Goal: Task Accomplishment & Management: Manage account settings

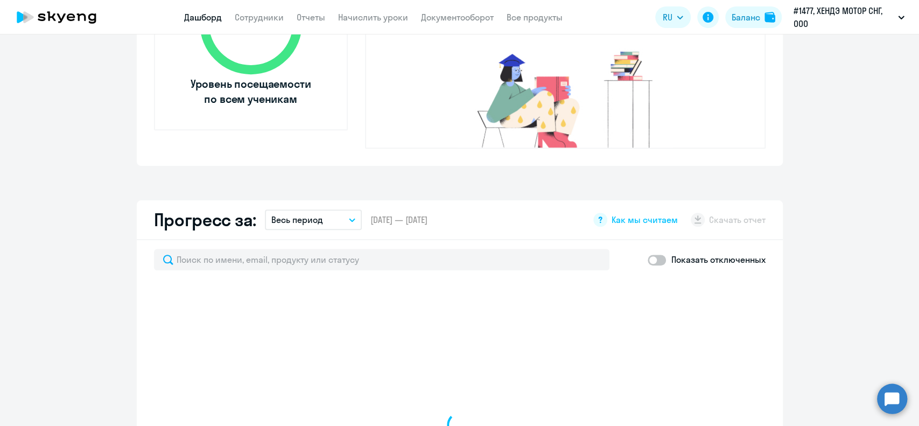
scroll to position [574, 0]
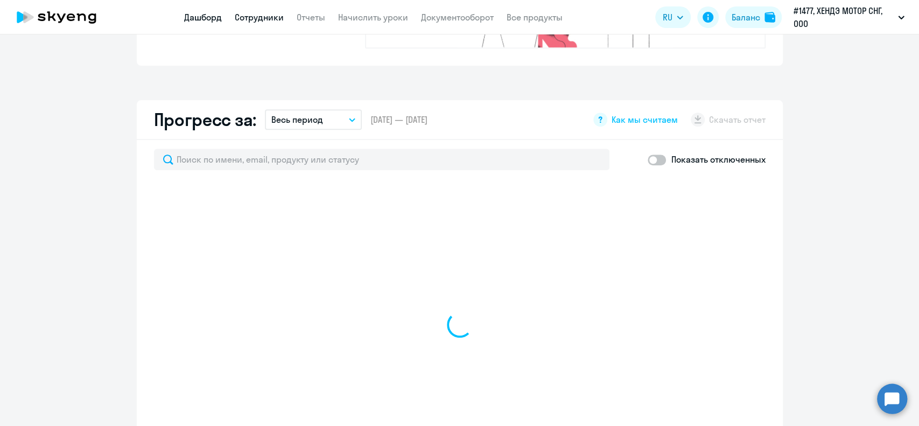
click at [263, 13] on link "Сотрудники" at bounding box center [259, 17] width 49 height 11
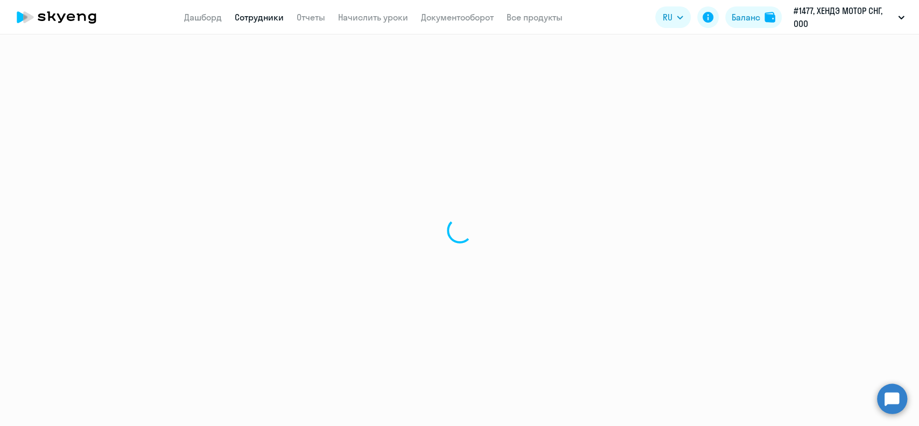
select select "30"
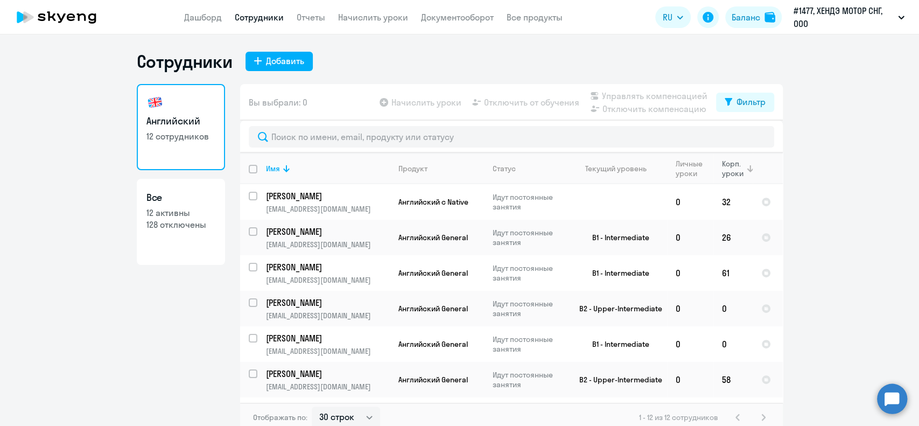
click at [722, 162] on div "Корп. уроки" at bounding box center [733, 168] width 23 height 19
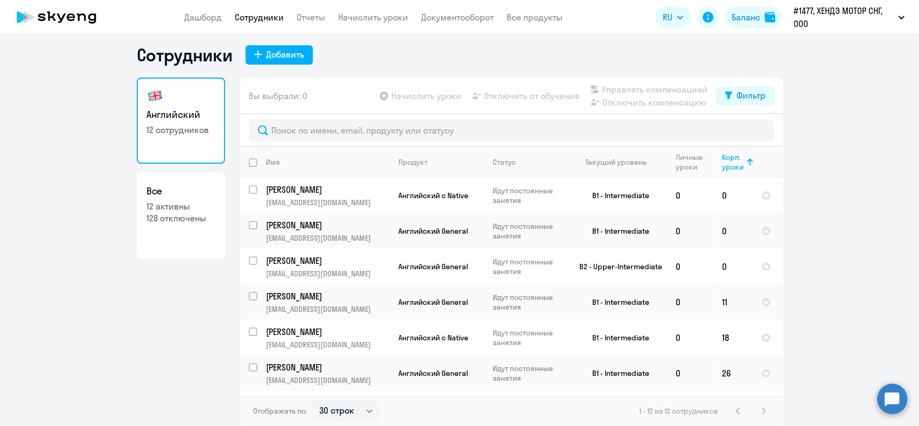
click at [857, 125] on ng-component "Сотрудники Добавить Английский 12 сотрудников Все 12 активны 128 отключены Вы в…" at bounding box center [459, 235] width 919 height 382
click at [894, 166] on ng-component "Сотрудники Добавить Английский 12 сотрудников Все 12 активны 128 отключены Вы в…" at bounding box center [459, 236] width 919 height 382
click at [825, 146] on ng-component "Сотрудники Добавить Английский 12 сотрудников Все 12 активны 128 отключены Вы в…" at bounding box center [459, 235] width 919 height 382
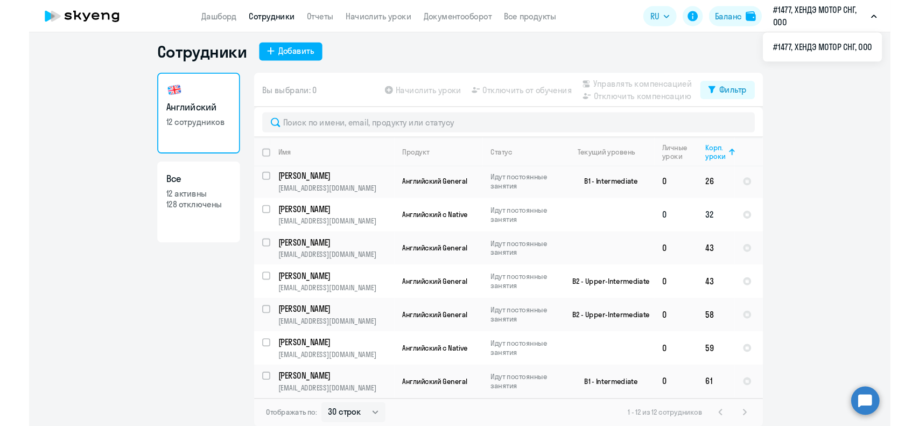
scroll to position [178, 0]
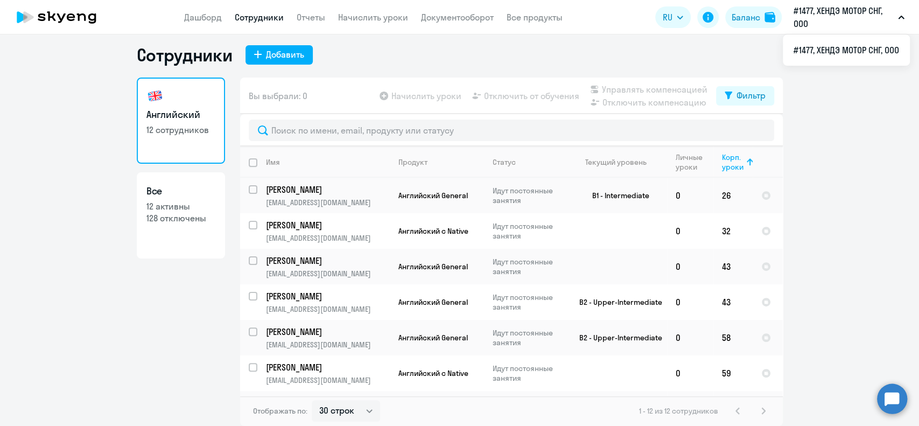
click at [868, 237] on ng-component "Сотрудники Добавить Английский 12 сотрудников Все 12 активны 128 отключены Вы в…" at bounding box center [459, 235] width 919 height 382
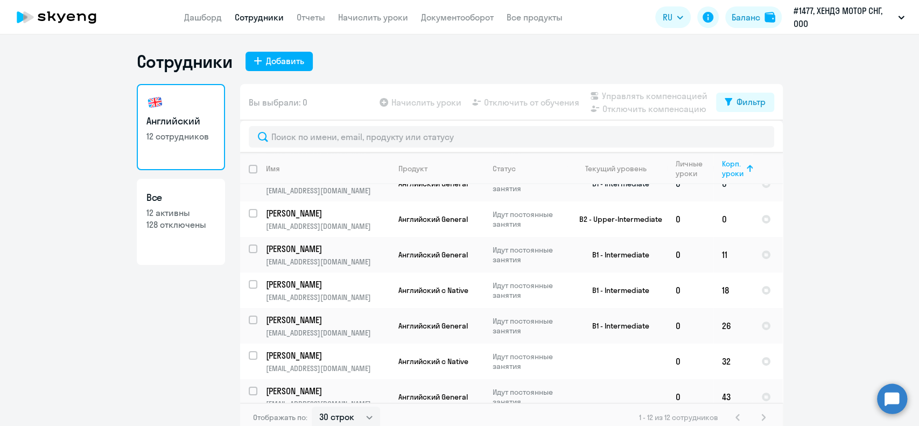
scroll to position [0, 0]
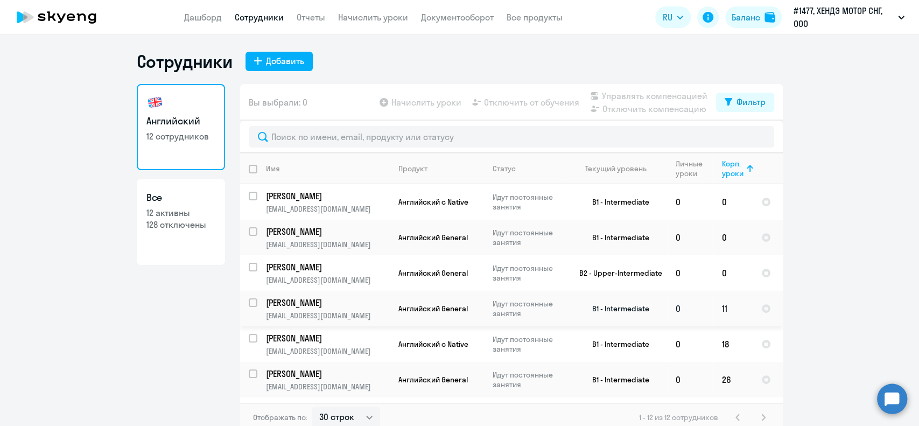
click at [249, 303] on input "select row 20399873" at bounding box center [260, 309] width 22 height 22
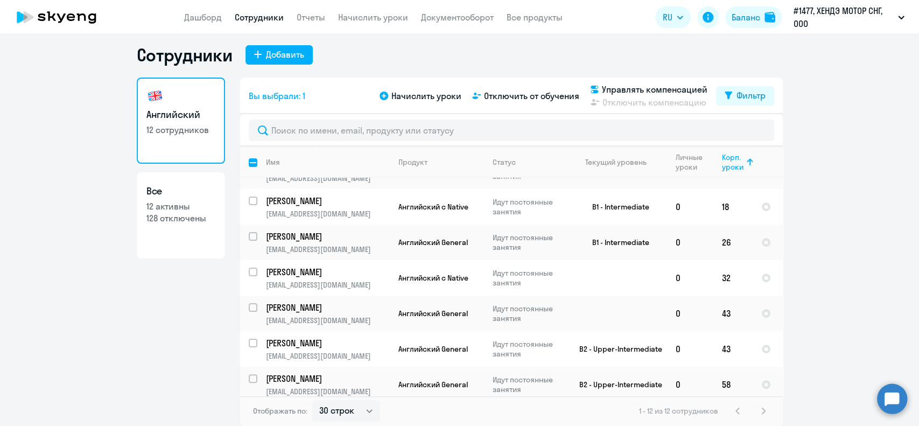
scroll to position [63, 0]
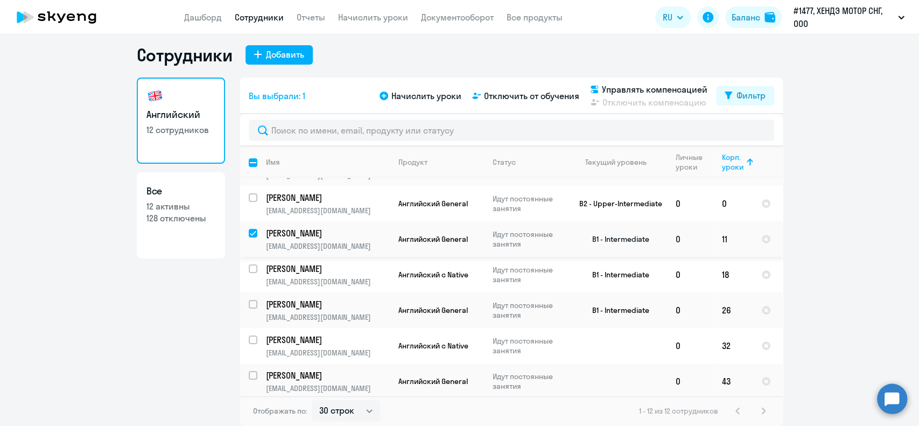
click at [249, 234] on input "deselect row 20399873" at bounding box center [260, 240] width 22 height 22
checkbox input "false"
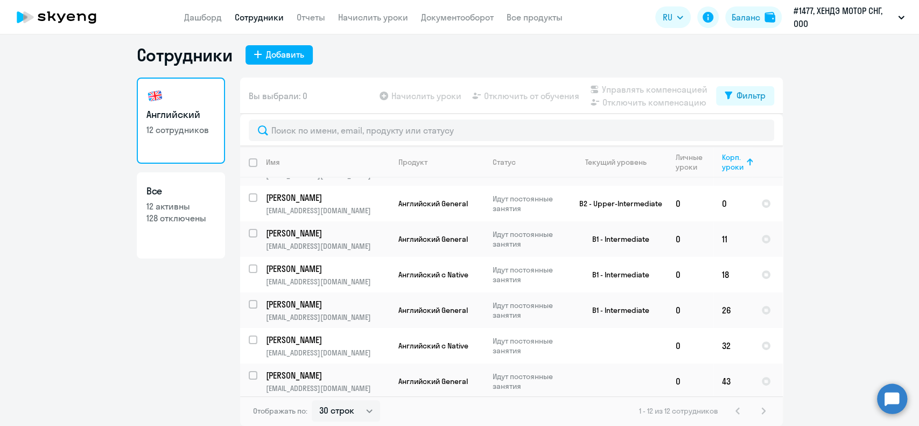
click at [879, 219] on ng-component "Сотрудники Добавить Английский 12 сотрудников Все 12 активны 128 отключены Вы в…" at bounding box center [459, 235] width 919 height 382
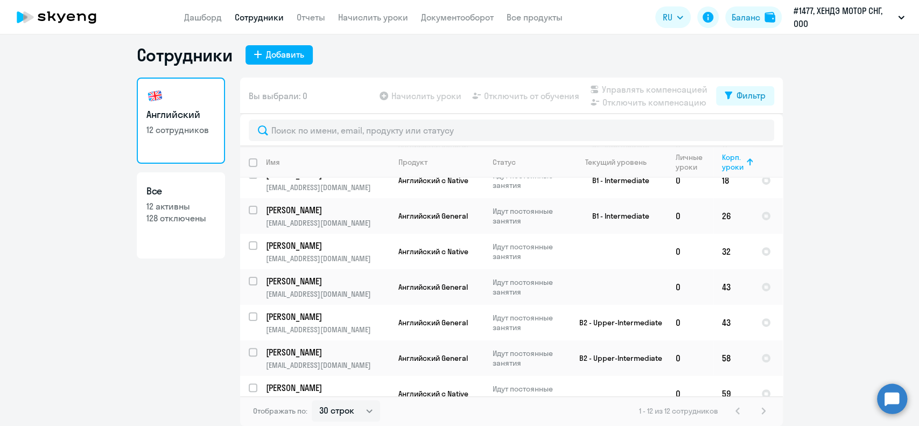
scroll to position [207, 0]
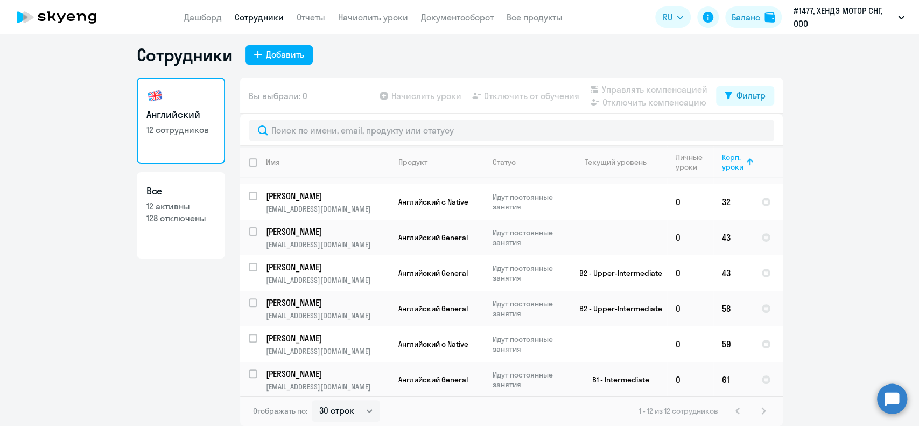
click at [853, 326] on ng-component "Сотрудники Добавить Английский 12 сотрудников Все 12 активны 128 отключены Вы в…" at bounding box center [459, 235] width 919 height 382
click at [862, 106] on ng-component "Сотрудники Добавить Английский 12 сотрудников Все 12 активны 128 отключены Вы в…" at bounding box center [459, 235] width 919 height 382
click at [746, 55] on div "Сотрудники Добавить" at bounding box center [460, 55] width 646 height 22
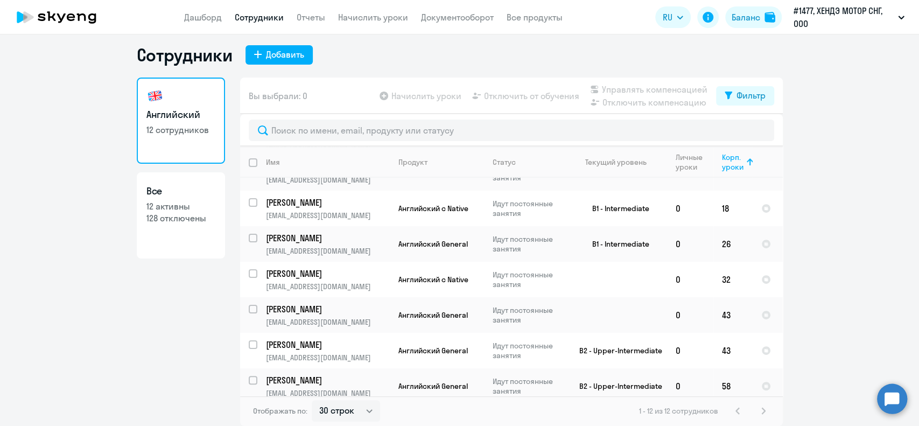
scroll to position [121, 0]
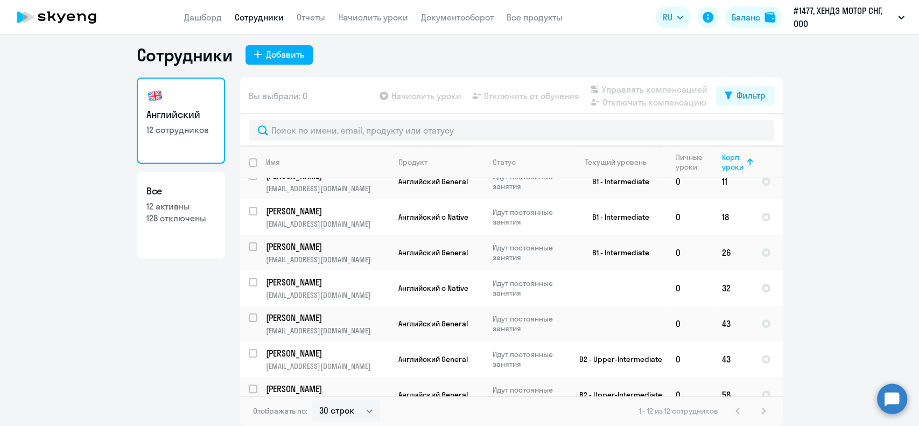
click at [777, 152] on ng-component "Сотрудники Добавить Английский 12 сотрудников Все 12 активны 128 отключены Вы в…" at bounding box center [459, 235] width 919 height 382
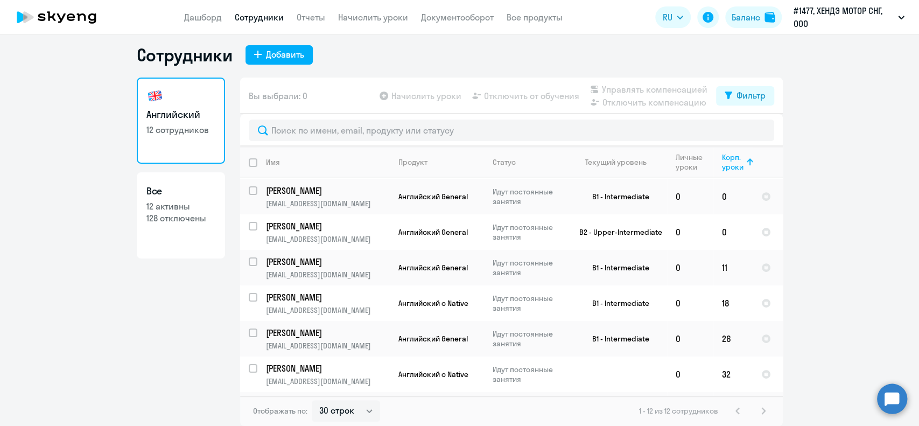
scroll to position [0, 0]
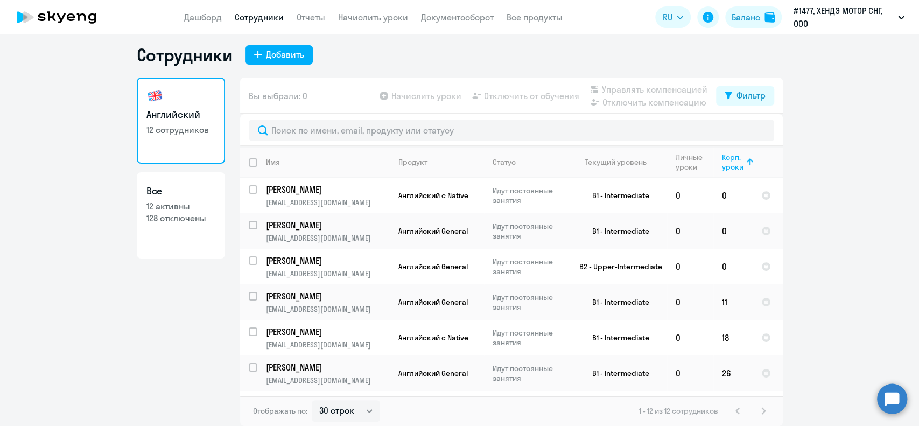
click at [120, 120] on ng-component "Сотрудники Добавить Английский 12 сотрудников Все 12 активны 128 отключены Вы в…" at bounding box center [459, 235] width 919 height 382
